Goal: Task Accomplishment & Management: Complete application form

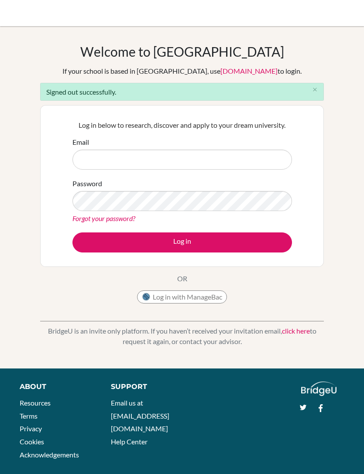
click at [239, 159] on input "Email" at bounding box center [182, 160] width 220 height 20
type input "[EMAIL_ADDRESS][PERSON_NAME][DOMAIN_NAME]"
click at [252, 244] on button "Log in" at bounding box center [182, 243] width 220 height 20
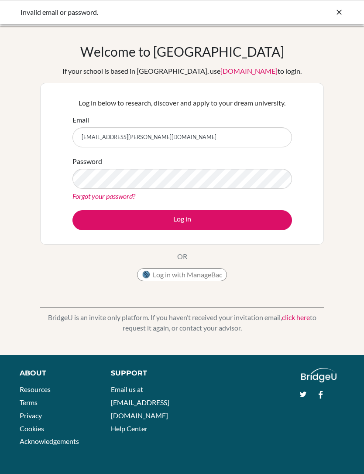
click at [274, 220] on button "Log in" at bounding box center [182, 220] width 220 height 20
click at [260, 216] on button "Log in" at bounding box center [182, 220] width 220 height 20
click at [159, 140] on input "[EMAIL_ADDRESS][PERSON_NAME][DOMAIN_NAME]" at bounding box center [182, 137] width 220 height 20
click at [141, 136] on input "[EMAIL_ADDRESS][PERSON_NAME][DOMAIN_NAME]" at bounding box center [182, 137] width 220 height 20
click at [147, 141] on input "[EMAIL_ADDRESS][PERSON_NAME][DOMAIN_NAME]" at bounding box center [182, 137] width 220 height 20
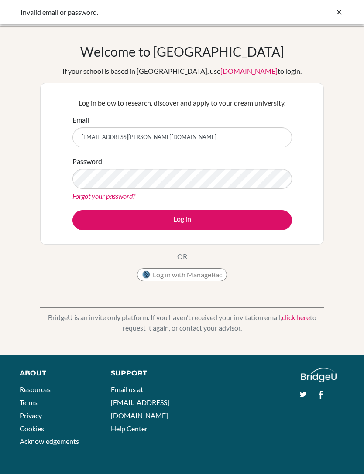
click at [144, 137] on input "[EMAIL_ADDRESS][PERSON_NAME][DOMAIN_NAME]" at bounding box center [182, 137] width 220 height 20
type input "[EMAIL_ADDRESS][PERSON_NAME][DOMAIN_NAME]"
click at [274, 216] on button "Log in" at bounding box center [182, 220] width 220 height 20
